Goal: Information Seeking & Learning: Compare options

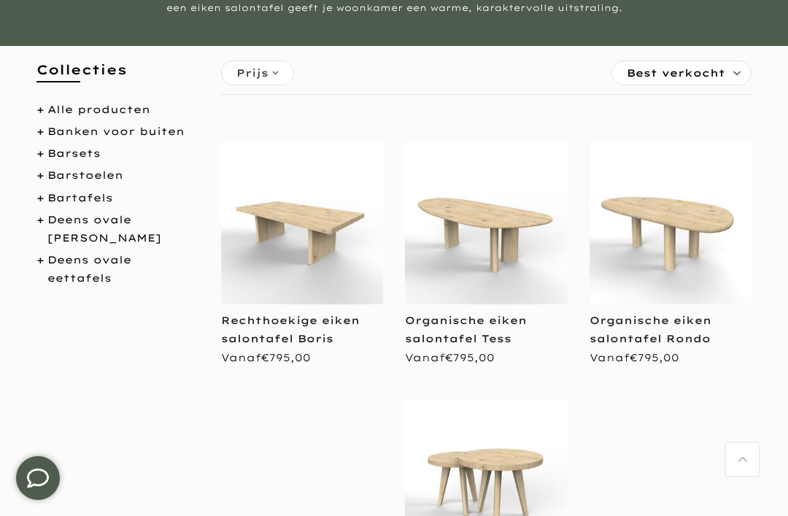
scroll to position [252, 0]
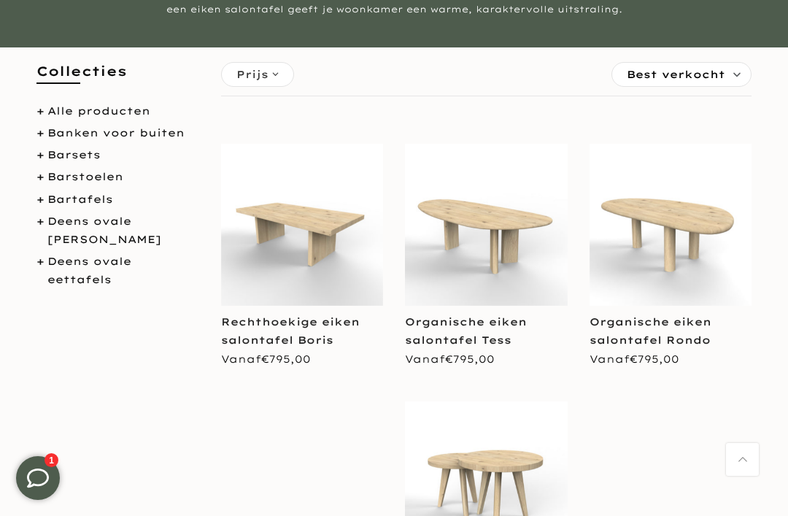
click at [492, 232] on img at bounding box center [486, 225] width 163 height 163
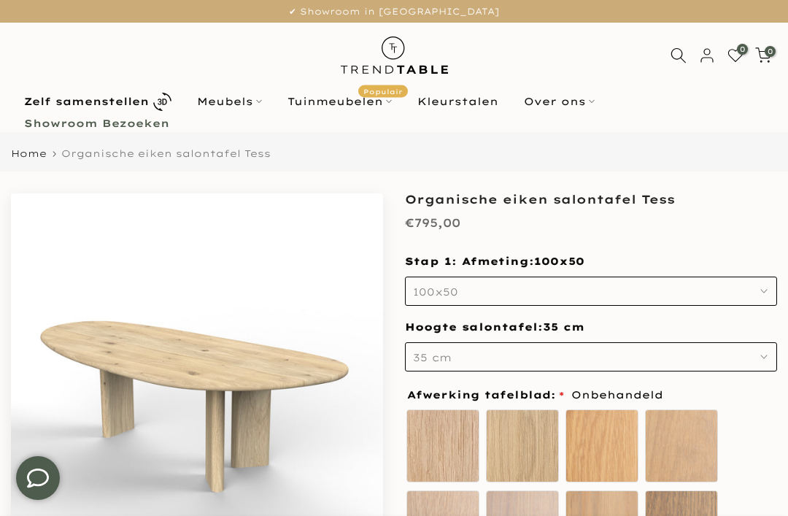
click at [658, 288] on button "100x50" at bounding box center [591, 290] width 372 height 29
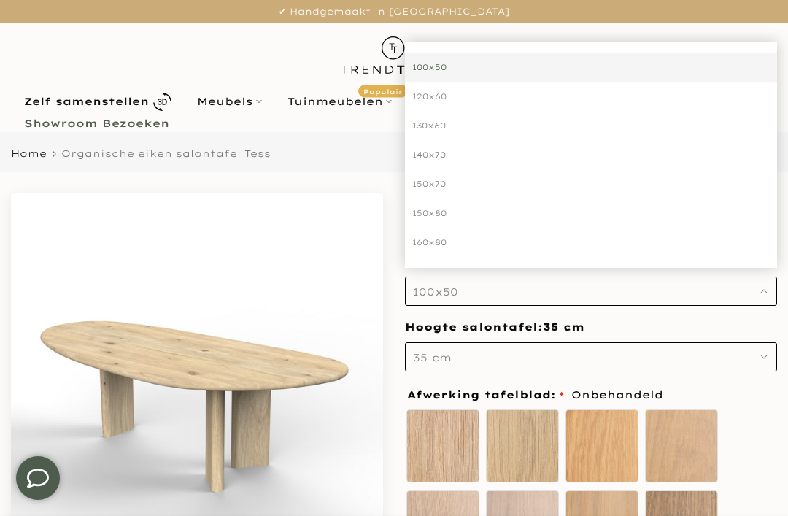
click at [439, 241] on div "160x80" at bounding box center [591, 242] width 372 height 29
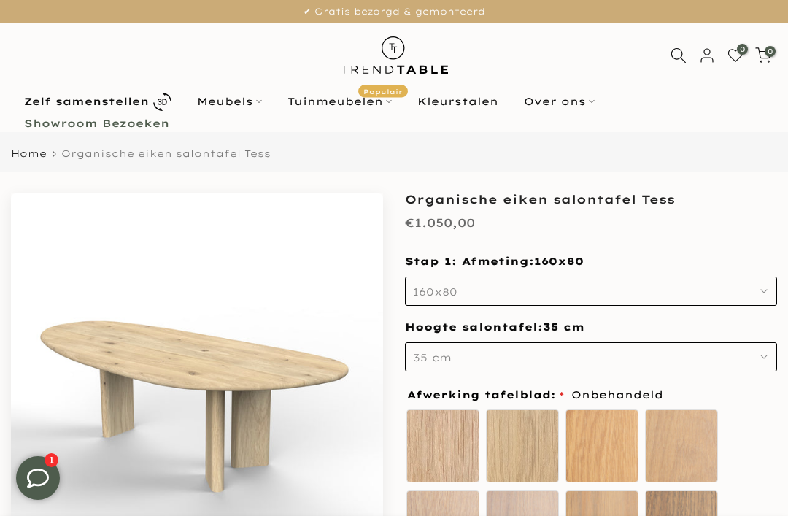
click at [260, 99] on icon at bounding box center [259, 101] width 6 height 6
click at [247, 102] on link "Meubels" at bounding box center [229, 102] width 90 height 18
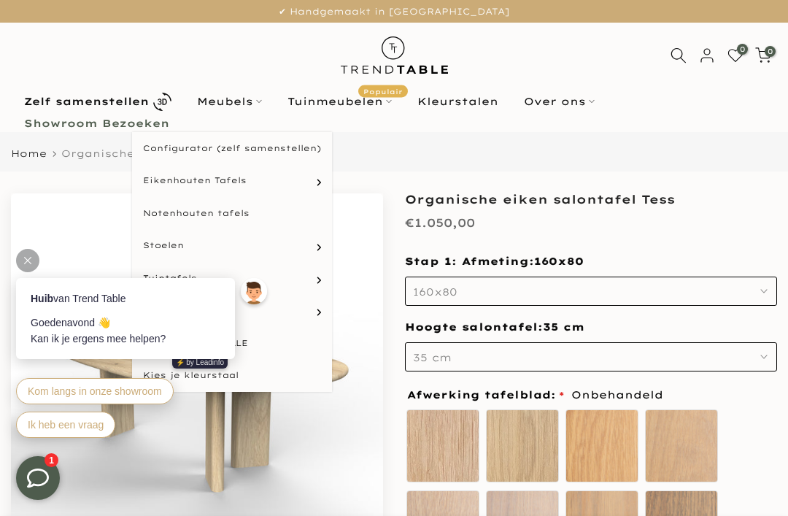
click at [0, 0] on link "Ovale tafels" at bounding box center [0, 0] width 0 height 0
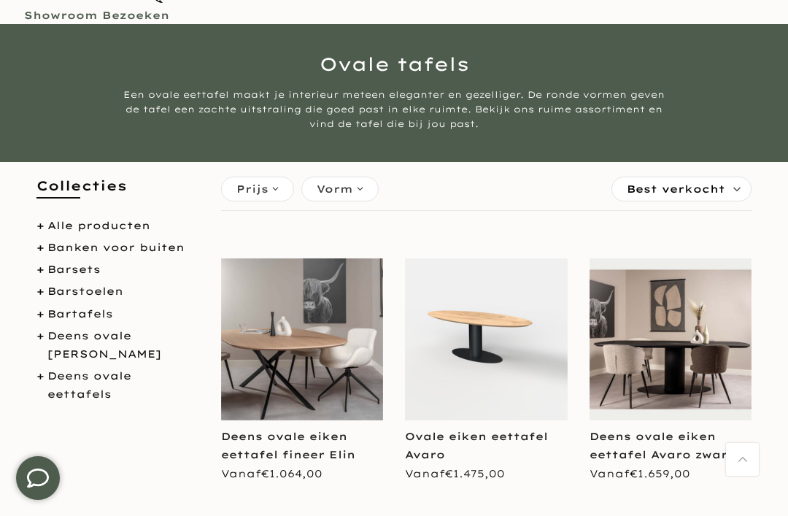
scroll to position [109, 0]
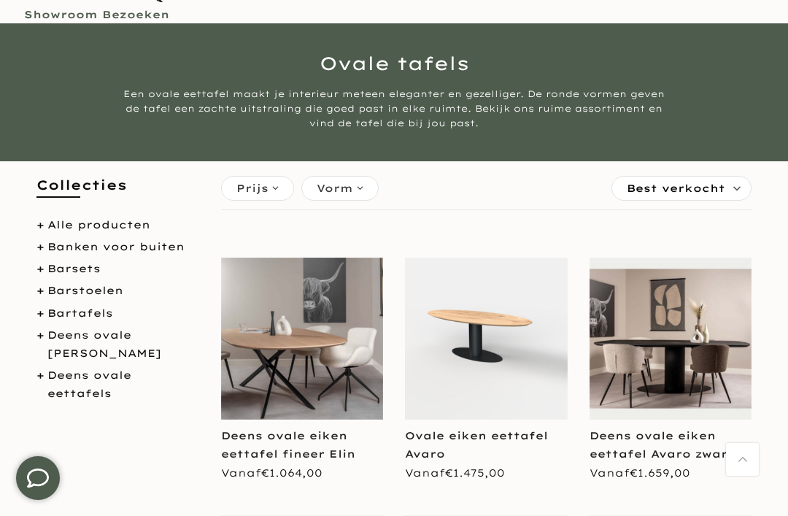
click at [273, 187] on div "Prijs" at bounding box center [257, 188] width 73 height 25
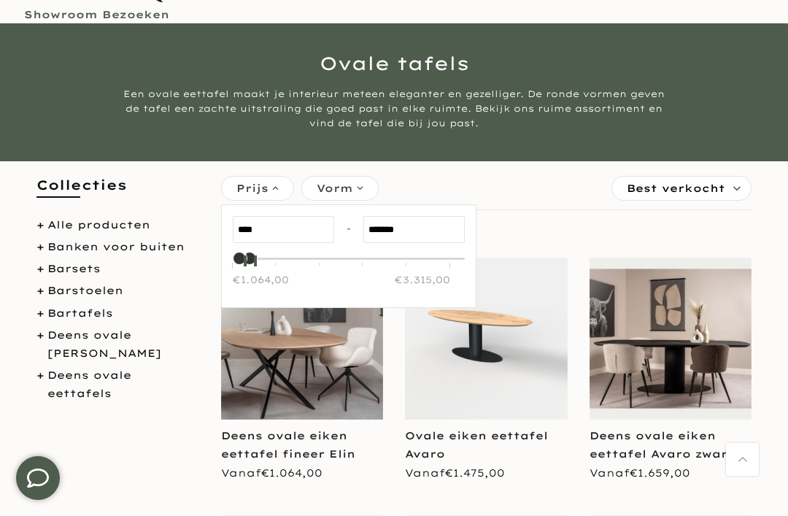
type input "*******"
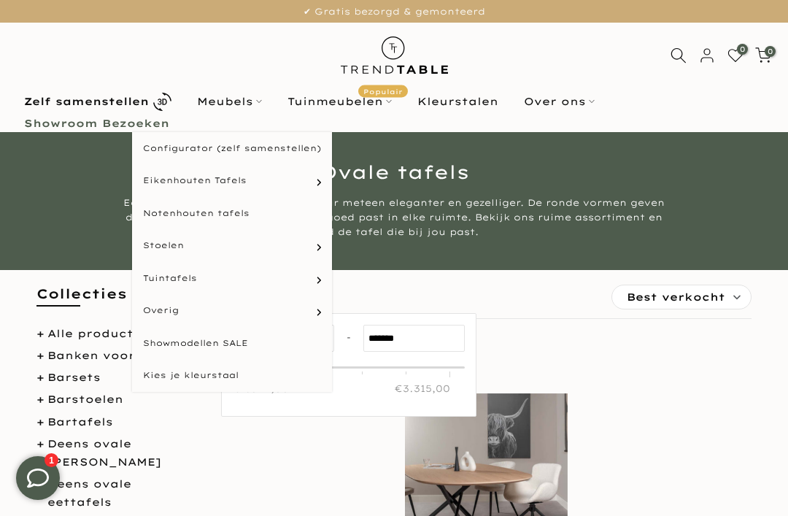
click at [261, 101] on icon at bounding box center [259, 101] width 6 height 6
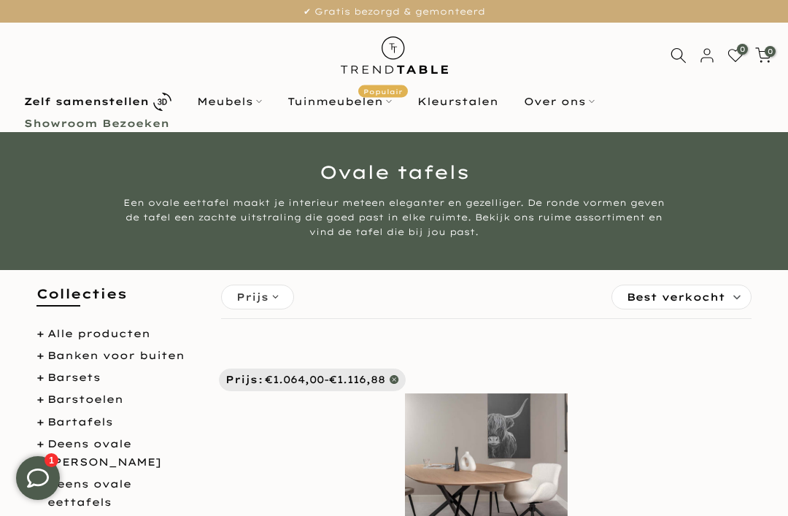
click at [257, 107] on link "Meubels" at bounding box center [229, 102] width 90 height 18
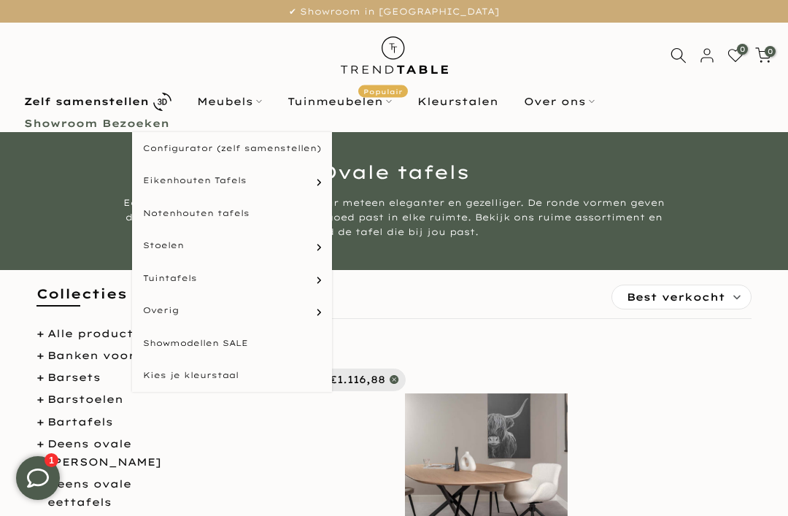
click at [0, 0] on link "Deens ovale eettafels" at bounding box center [0, 0] width 0 height 0
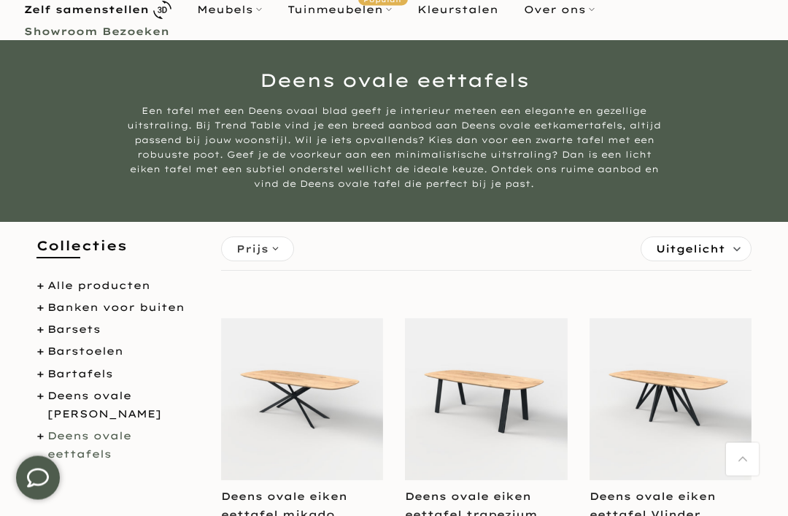
scroll to position [110, 0]
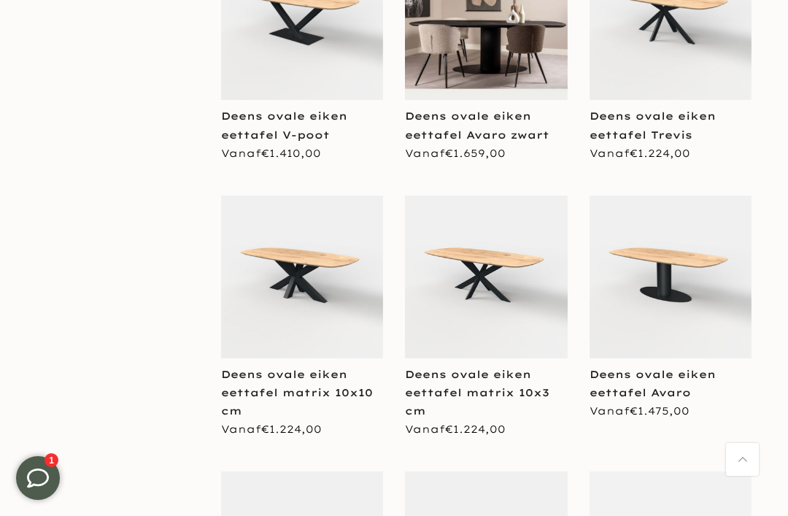
scroll to position [1002, 0]
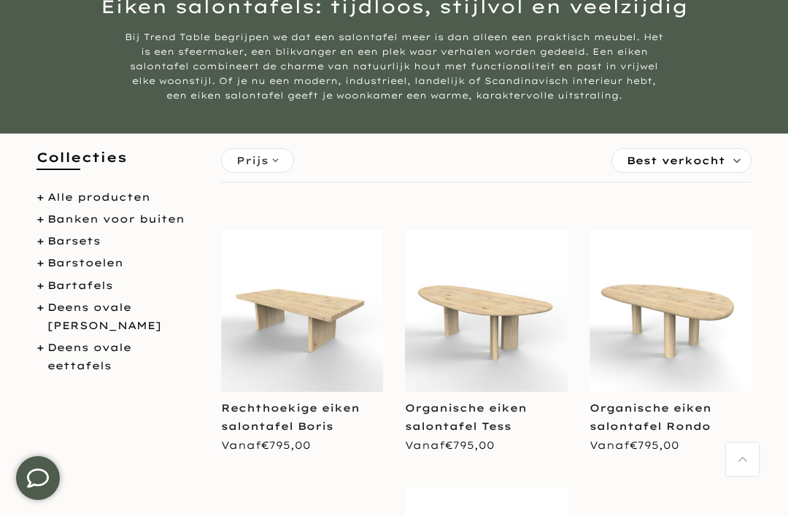
scroll to position [161, 0]
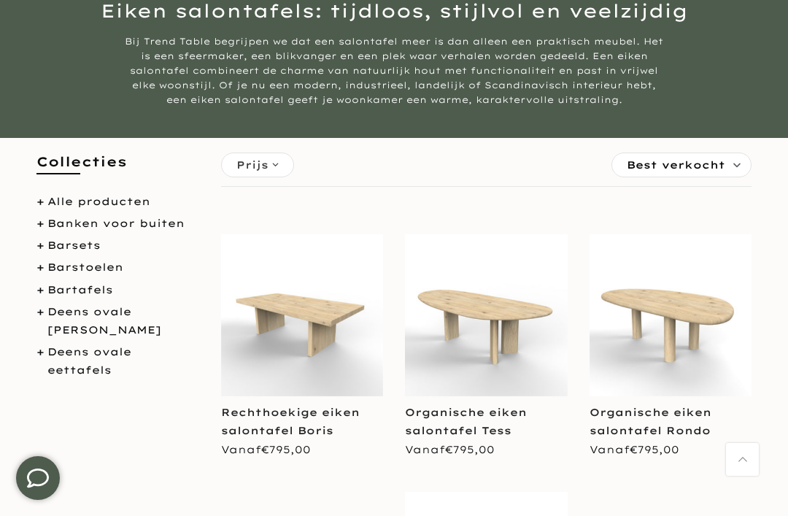
click at [116, 352] on link "Deens ovale eettafels" at bounding box center [89, 360] width 84 height 31
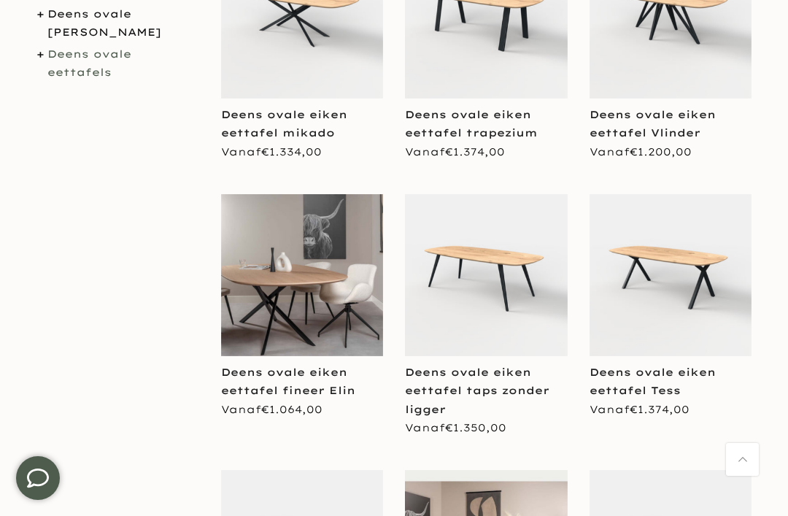
scroll to position [478, 0]
